Goal: Task Accomplishment & Management: Use online tool/utility

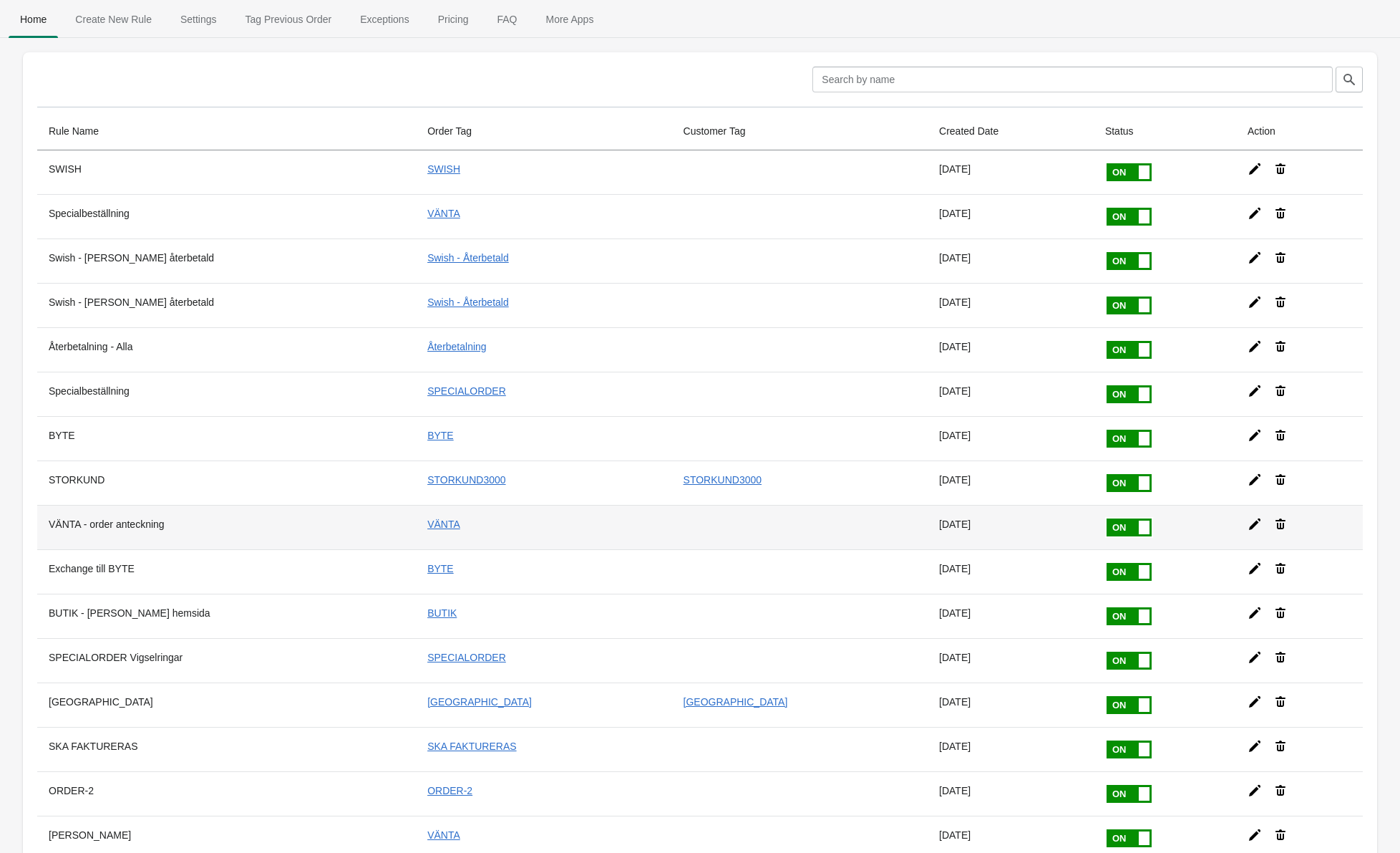
click at [107, 519] on th "VÄNTA - order anteckning" at bounding box center [226, 527] width 378 height 45
click at [427, 525] on link "VÄNTA" at bounding box center [444, 524] width 33 height 12
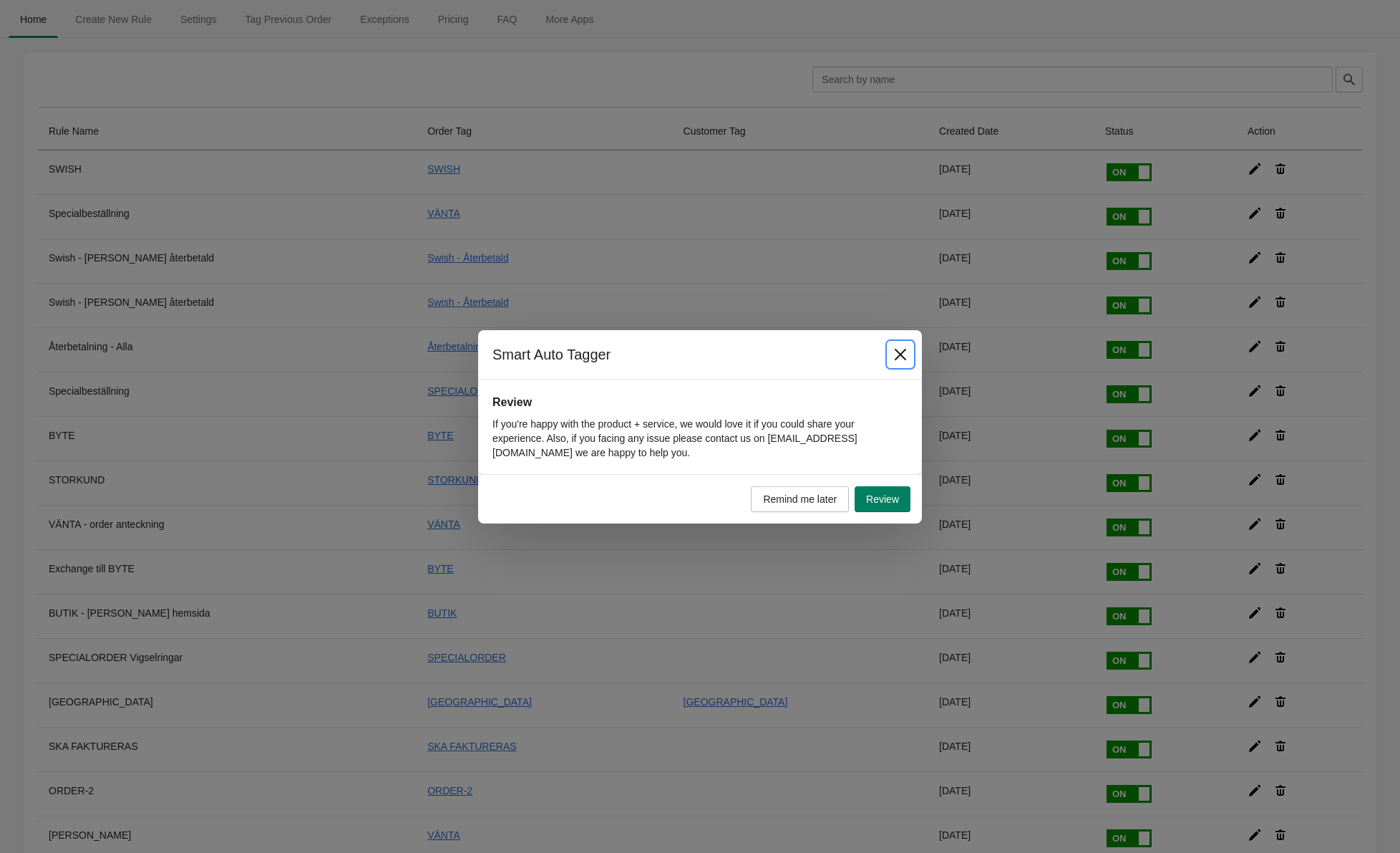
click at [900, 352] on icon "Close" at bounding box center [901, 354] width 14 height 14
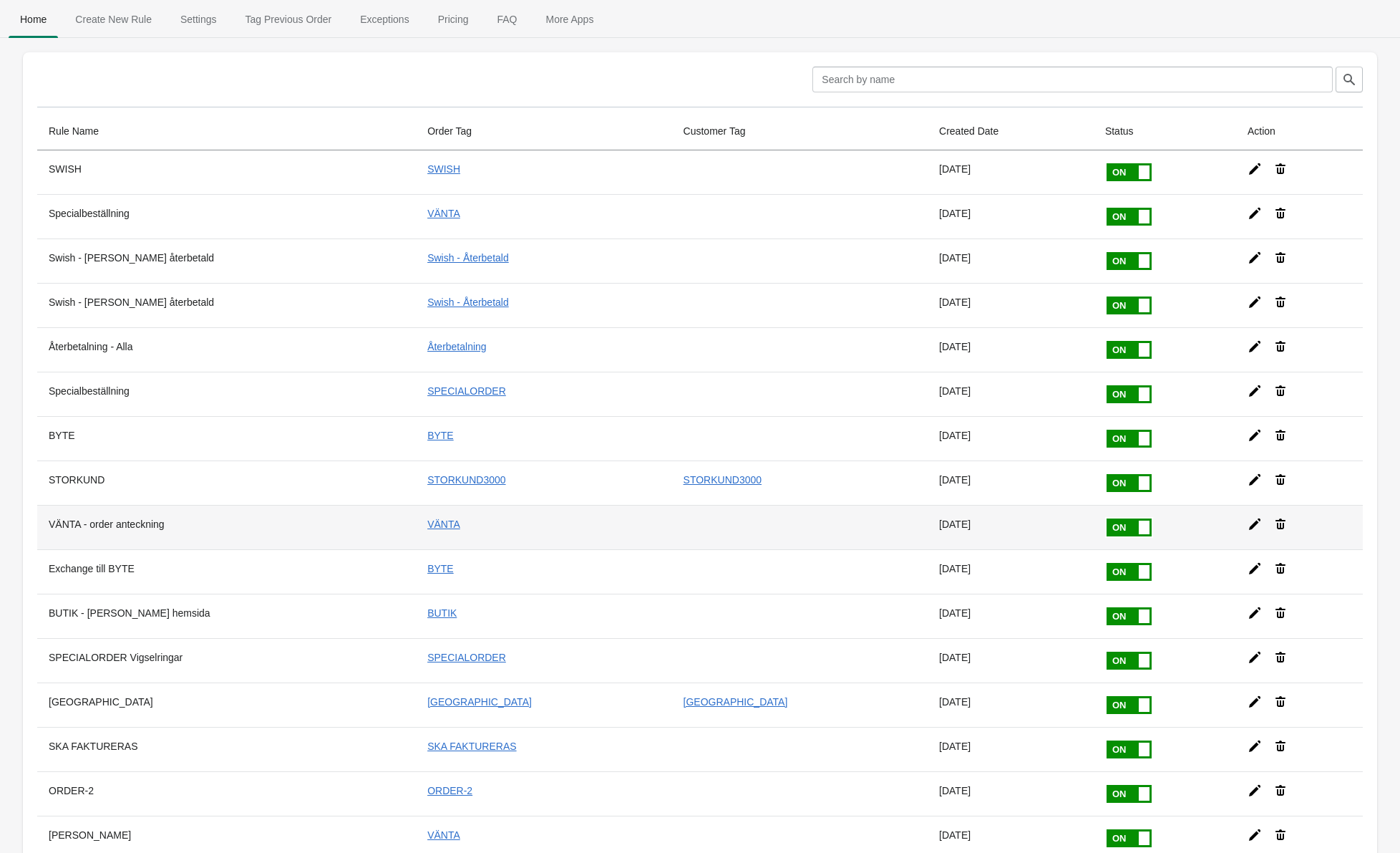
click at [1249, 523] on icon at bounding box center [1255, 524] width 12 height 12
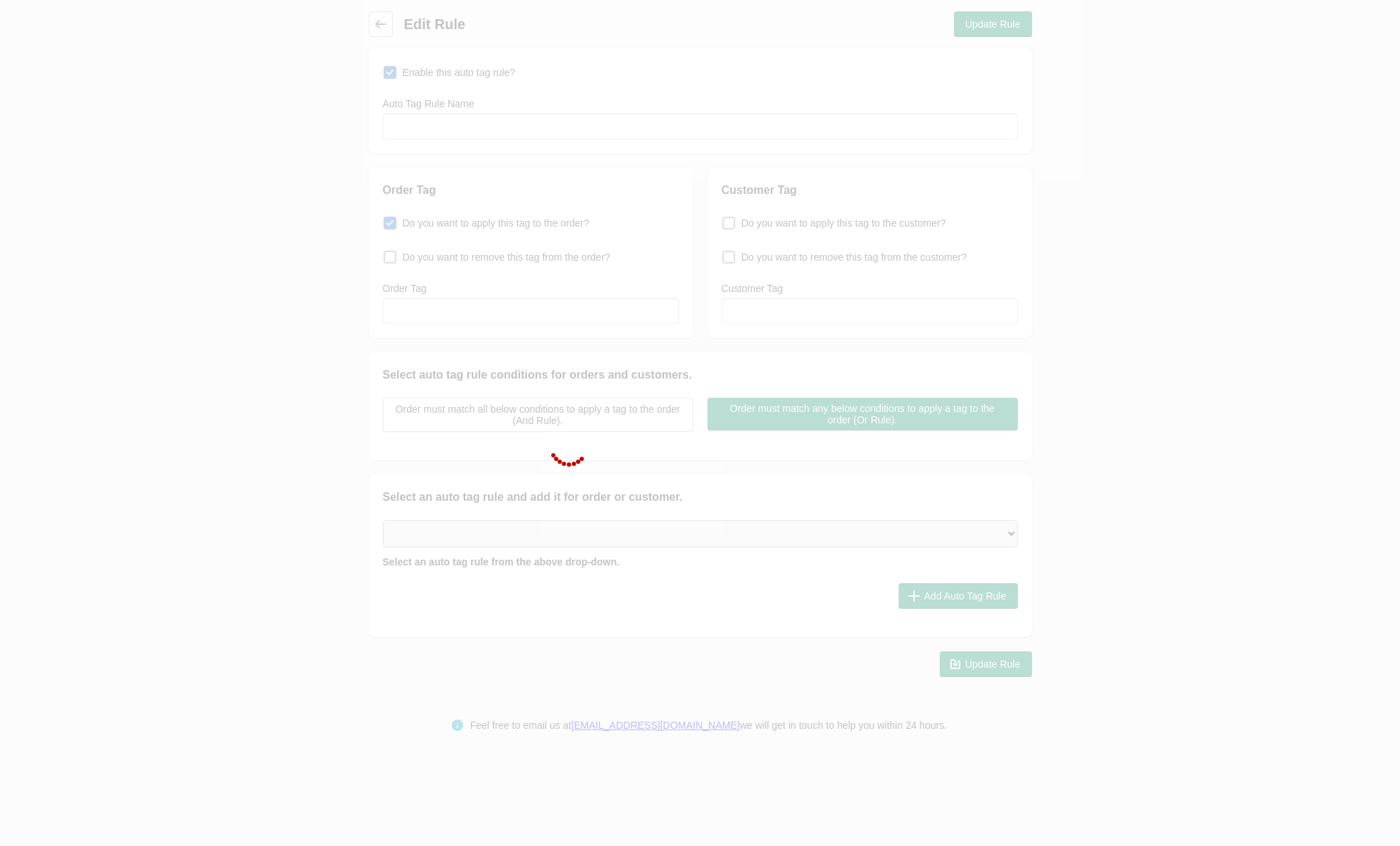
type input "VÄNTA - order anteckning"
checkbox input "true"
type input "VÄNTA"
select select "6"
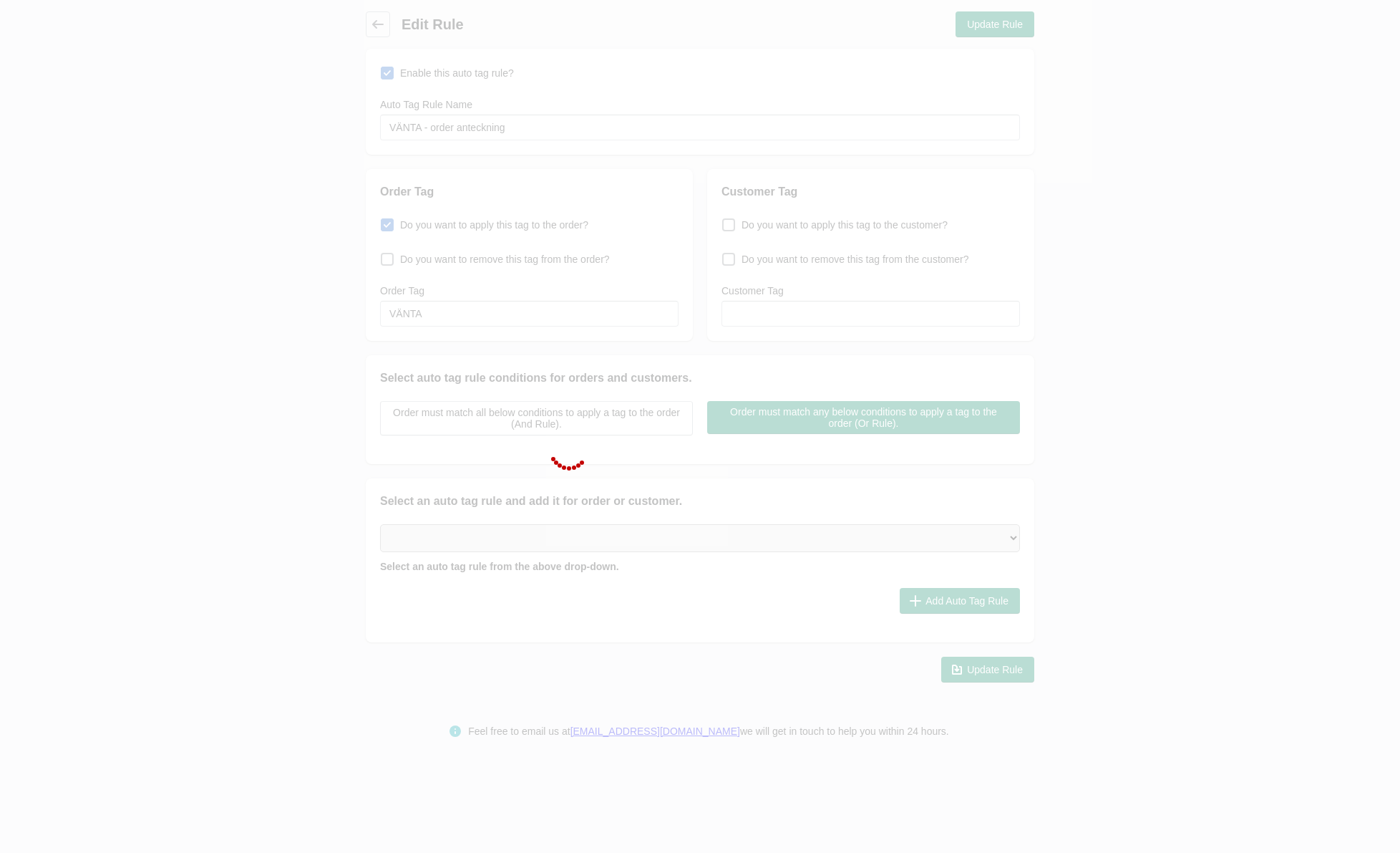
select select "6"
select select "36"
